Goal: Check status: Check status

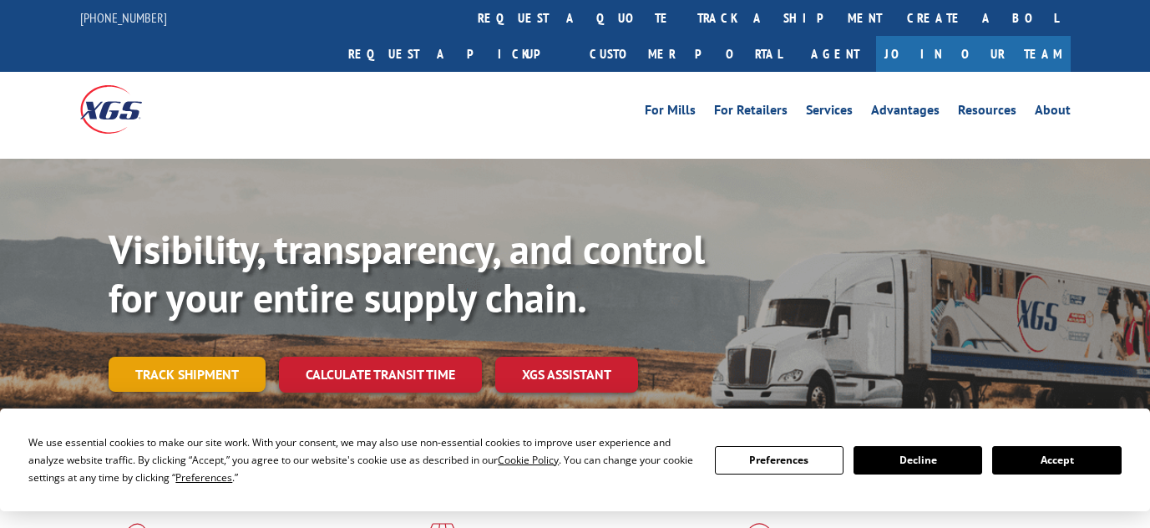
click at [188, 357] on link "Track shipment" at bounding box center [187, 374] width 157 height 35
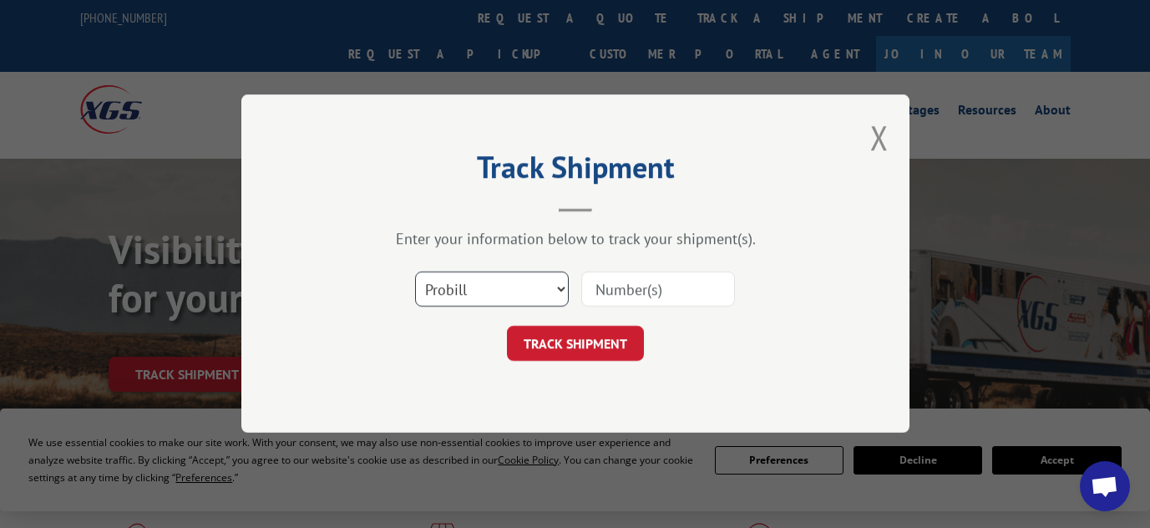
click at [567, 287] on select "Select category... Probill BOL PO" at bounding box center [492, 289] width 154 height 35
select select "bol"
click at [415, 272] on select "Select category... Probill BOL PO" at bounding box center [492, 289] width 154 height 35
click at [647, 292] on input at bounding box center [658, 289] width 154 height 35
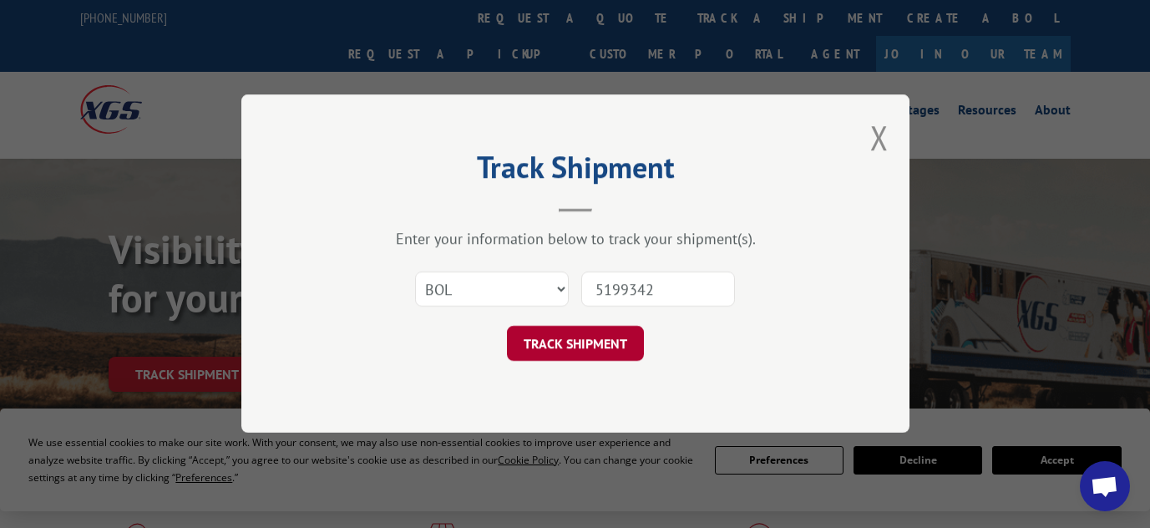
type input "5199342"
click at [612, 338] on button "TRACK SHIPMENT" at bounding box center [575, 344] width 137 height 35
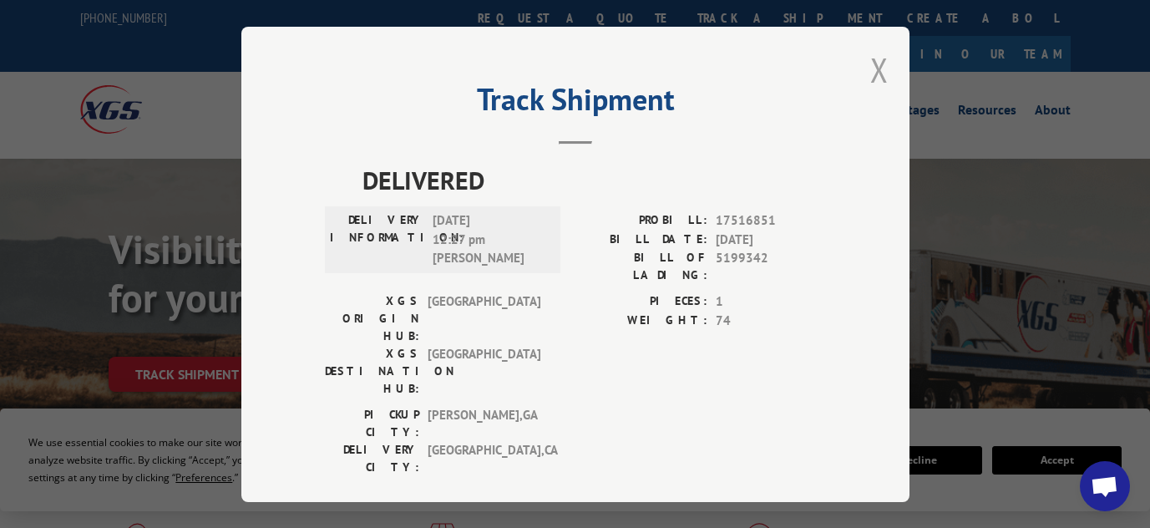
click at [874, 70] on button "Close modal" at bounding box center [879, 70] width 18 height 44
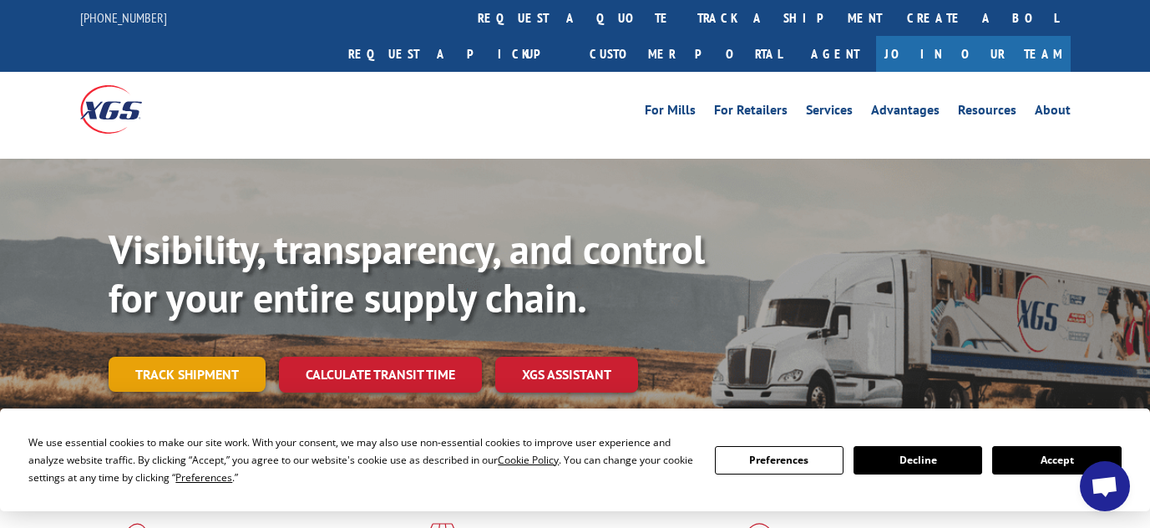
click at [158, 357] on link "Track shipment" at bounding box center [187, 374] width 157 height 35
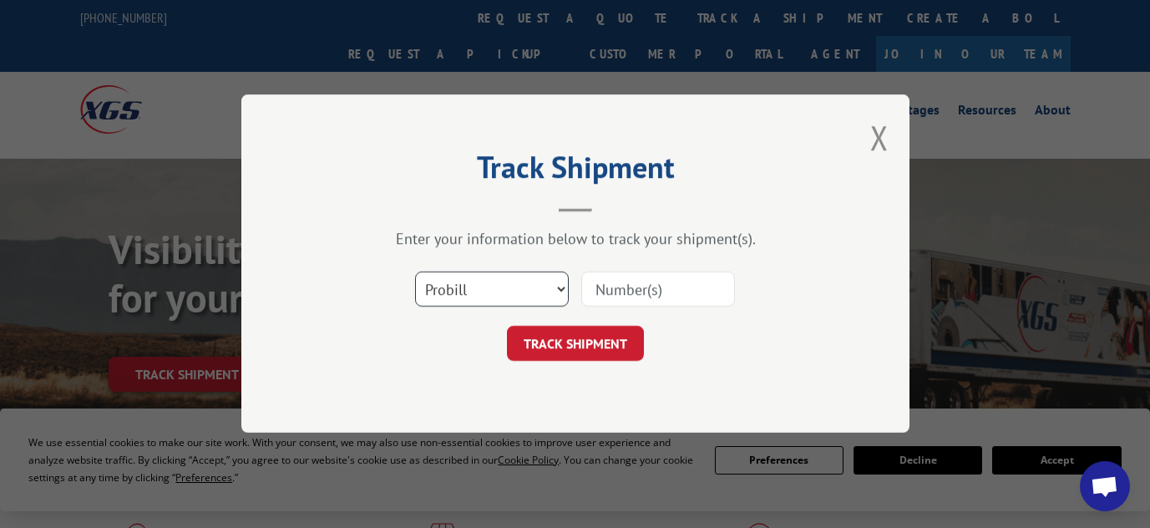
click at [535, 296] on select "Select category... Probill BOL PO" at bounding box center [492, 289] width 154 height 35
click at [415, 272] on select "Select category... Probill BOL PO" at bounding box center [492, 289] width 154 height 35
click at [530, 292] on select "Select category... Probill BOL PO" at bounding box center [492, 289] width 154 height 35
click at [415, 272] on select "Select category... Probill BOL PO" at bounding box center [492, 289] width 154 height 35
drag, startPoint x: 530, startPoint y: 292, endPoint x: 529, endPoint y: 275, distance: 16.7
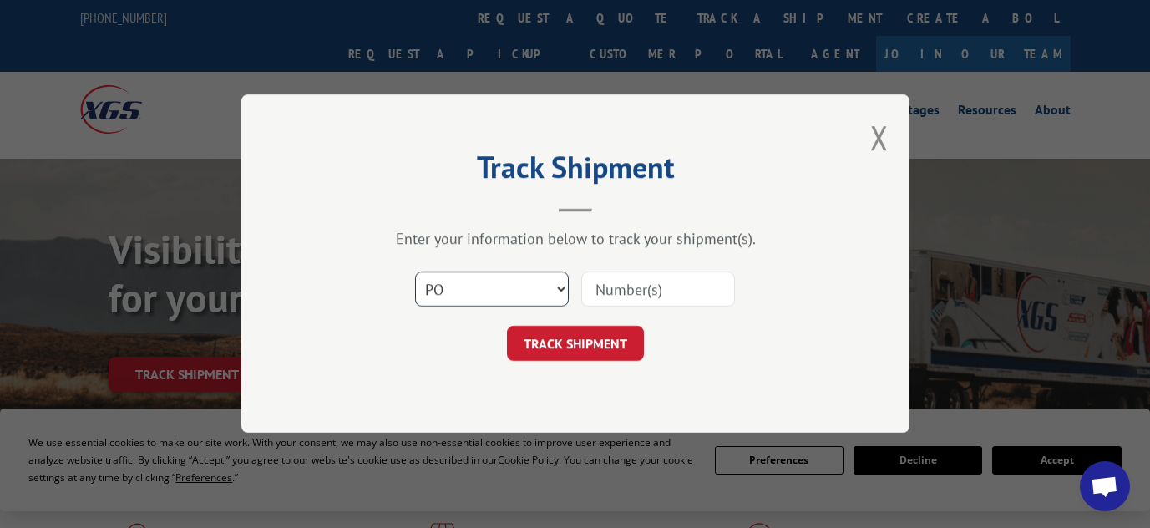
click at [529, 275] on select "Select category... Probill BOL PO" at bounding box center [492, 289] width 154 height 35
select select "bol"
click at [415, 272] on select "Select category... Probill BOL PO" at bounding box center [492, 289] width 154 height 35
click at [631, 278] on input at bounding box center [658, 289] width 154 height 35
type input "5199342"
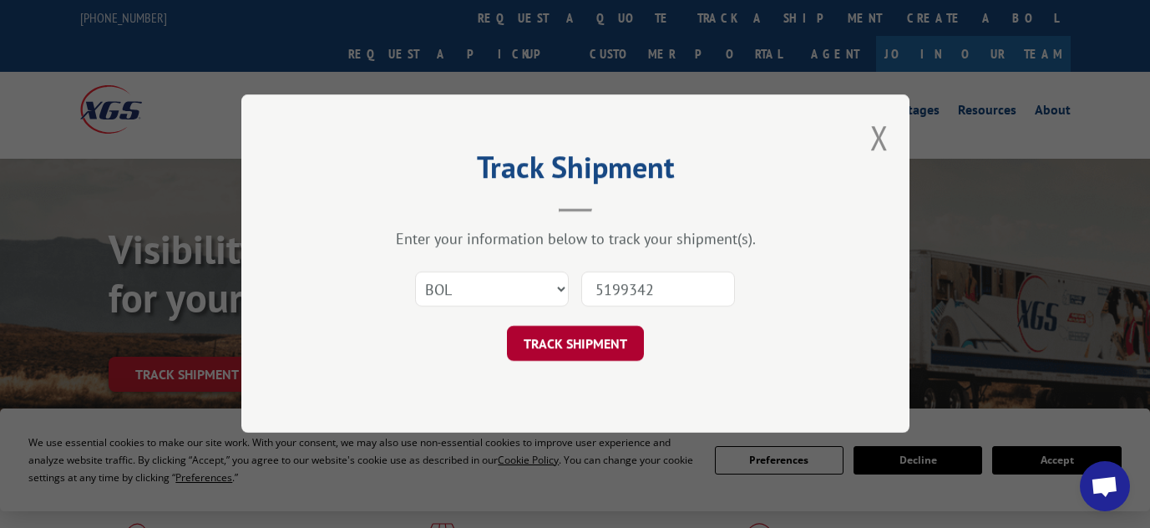
click at [631, 337] on button "TRACK SHIPMENT" at bounding box center [575, 344] width 137 height 35
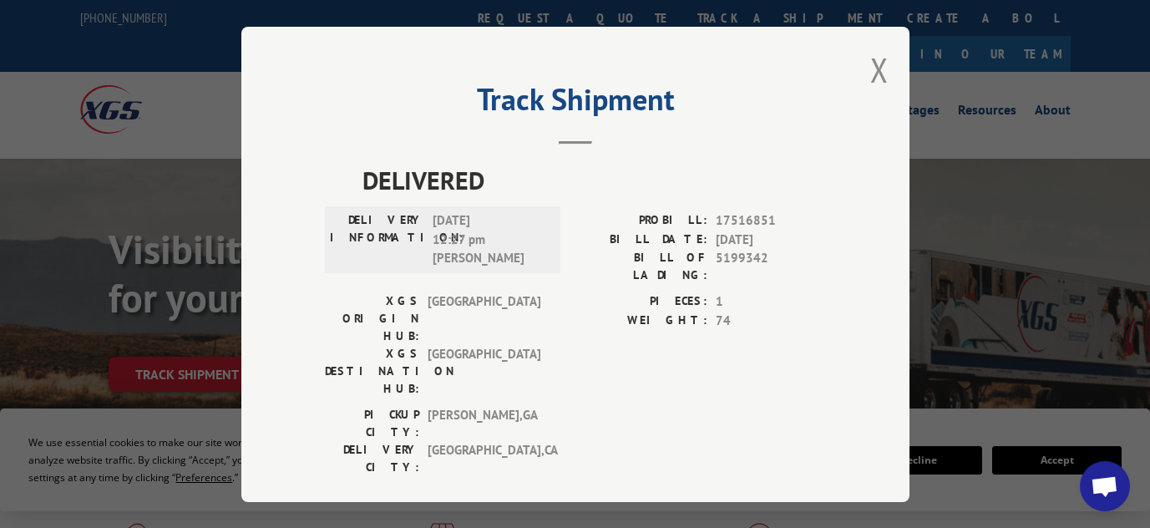
scroll to position [4, 0]
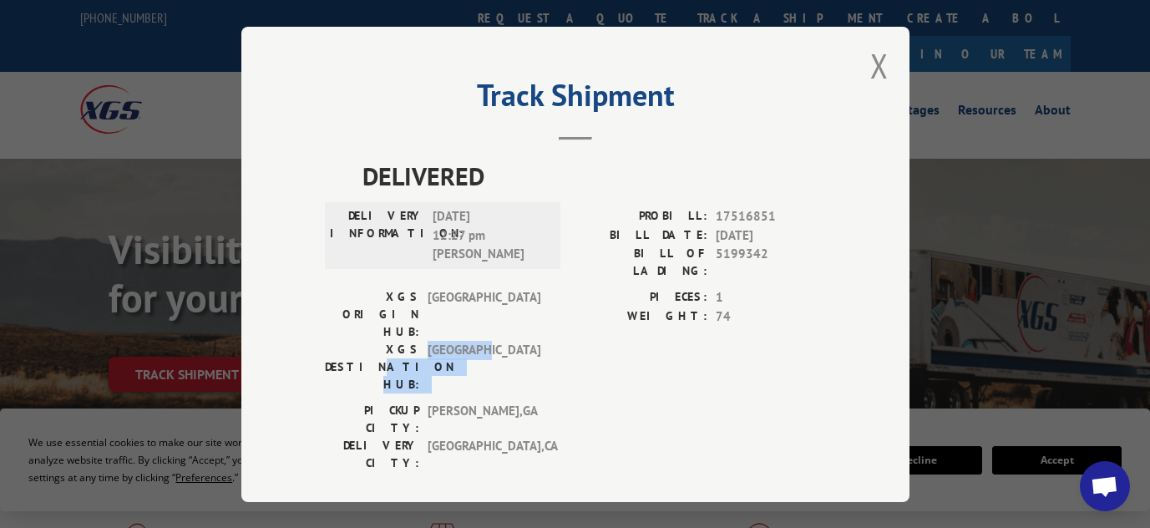
drag, startPoint x: 386, startPoint y: 305, endPoint x: 480, endPoint y: 322, distance: 95.2
click at [480, 341] on div "XGS DESTINATION HUB: [GEOGRAPHIC_DATA]" at bounding box center [438, 367] width 226 height 53
click at [484, 341] on span "[GEOGRAPHIC_DATA]" at bounding box center [484, 367] width 113 height 53
click at [869, 57] on div "Track Shipment DELIVERED DELIVERY INFORMATION: [DATE] 12:27 pm [PERSON_NAME] PR…" at bounding box center [575, 264] width 668 height 475
